Goal: Information Seeking & Learning: Learn about a topic

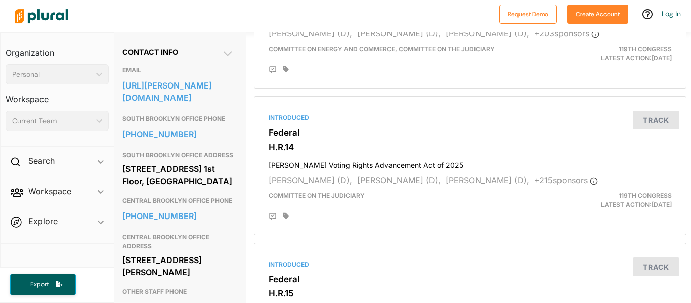
scroll to position [313, 7]
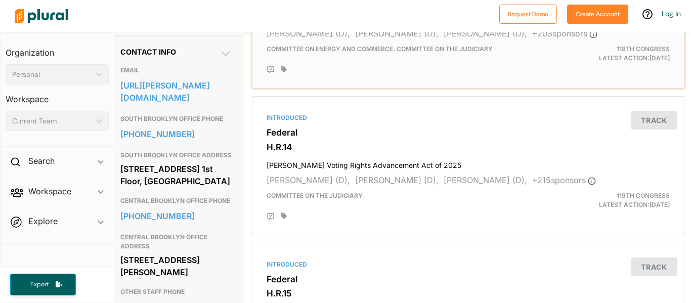
click at [683, 56] on div "Introduced Federal H.R.12 Women’s Health Protection Act of 2025 [PERSON_NAME] (…" at bounding box center [468, 19] width 432 height 139
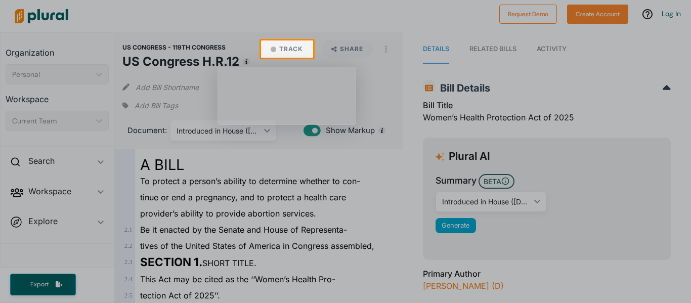
click at [671, 202] on div at bounding box center [345, 180] width 691 height 245
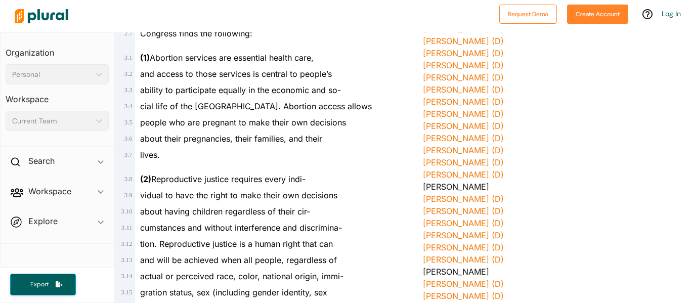
scroll to position [296, 0]
